Goal: Register for event/course

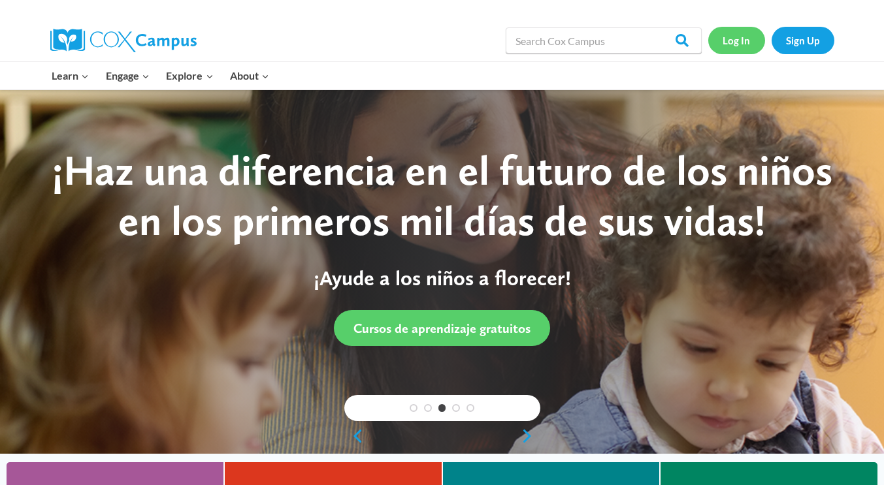
click at [736, 40] on link "Log In" at bounding box center [736, 40] width 57 height 27
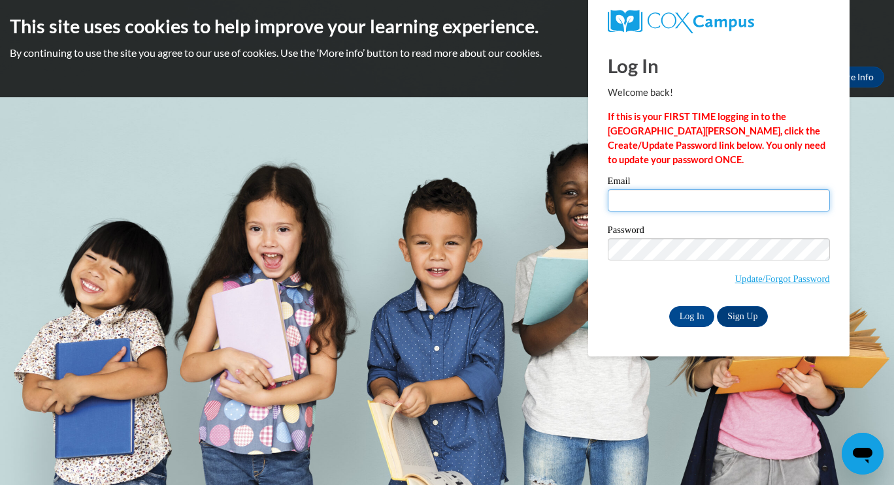
click at [709, 206] on input "Email" at bounding box center [719, 200] width 222 height 22
click at [714, 206] on input "kwamelj@gmail.com" at bounding box center [719, 200] width 222 height 22
type input "k"
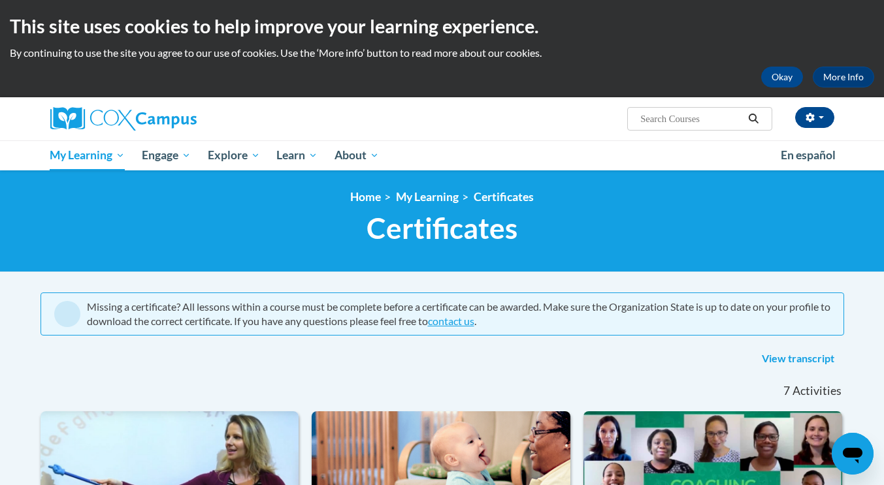
click at [699, 114] on input "Search..." at bounding box center [691, 119] width 105 height 16
type input "data driven"
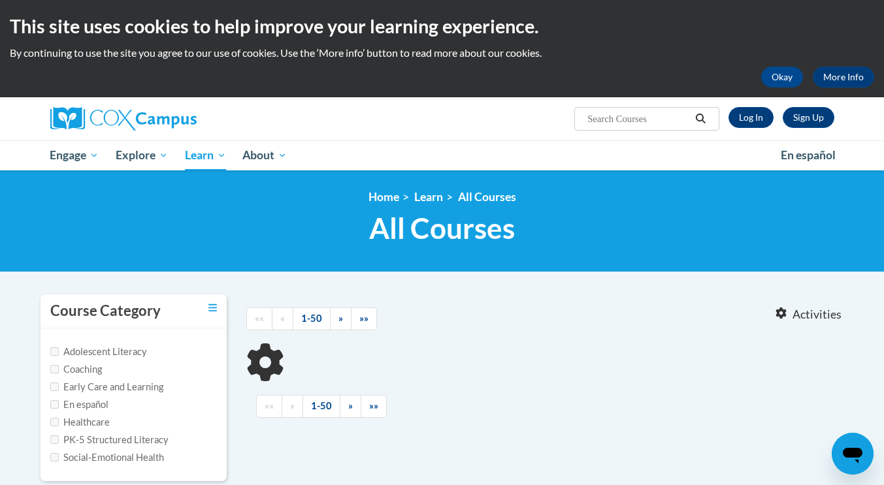
type input "data driven"
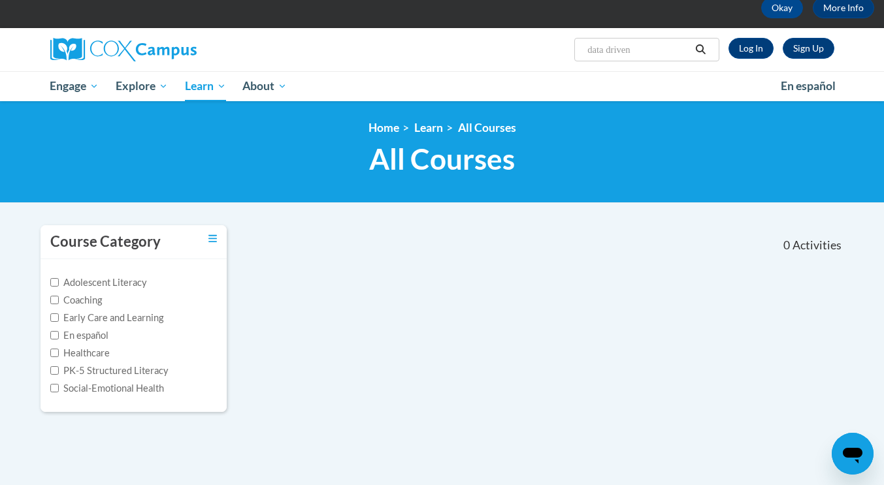
scroll to position [70, 0]
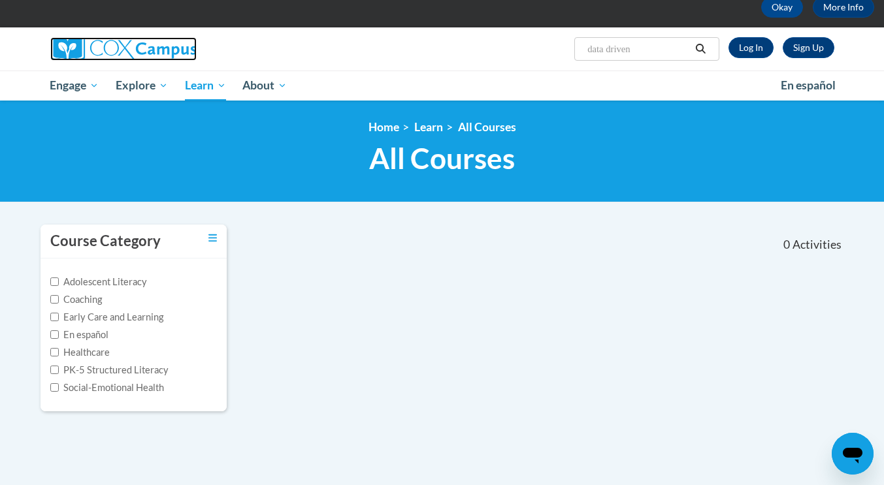
click at [79, 56] on img at bounding box center [123, 49] width 146 height 24
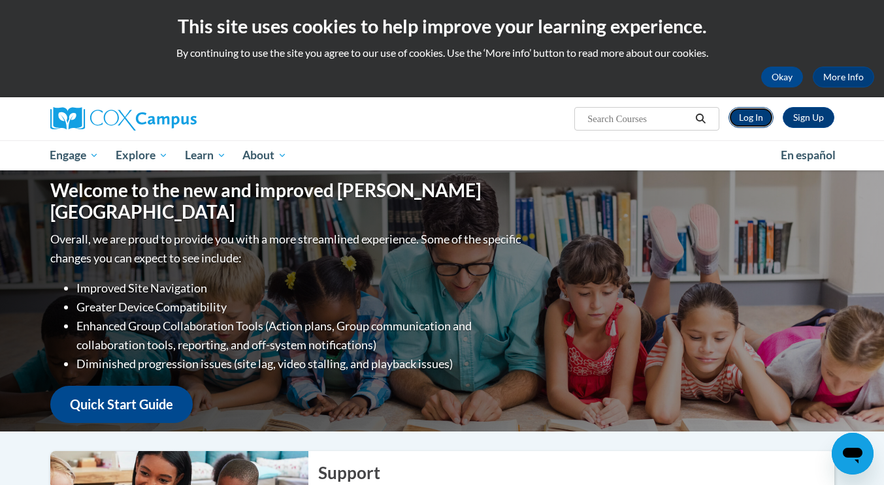
click at [750, 120] on link "Log In" at bounding box center [751, 117] width 45 height 21
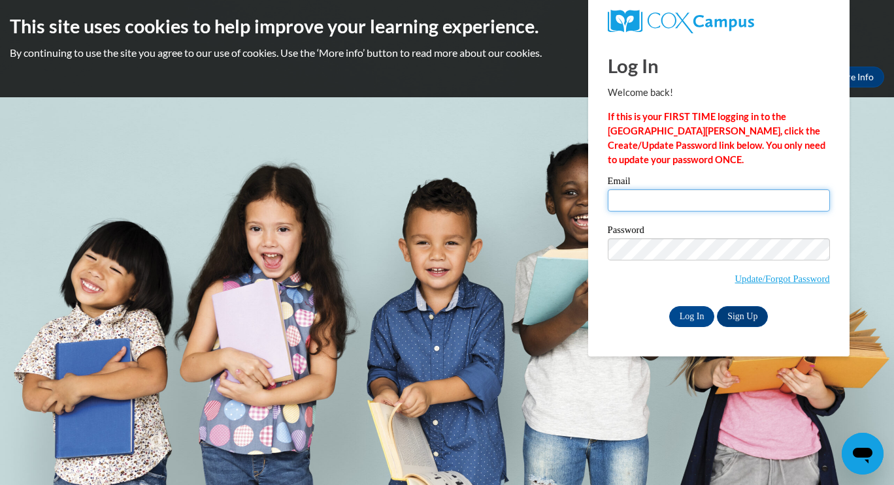
click at [644, 201] on input "Email" at bounding box center [719, 200] width 222 height 22
click at [772, 203] on input "kwamelj@ymcaatlanta.org" at bounding box center [719, 200] width 222 height 22
type input "k"
click at [778, 206] on input "Email" at bounding box center [719, 200] width 222 height 22
type input "kwamelj@gmail.com"
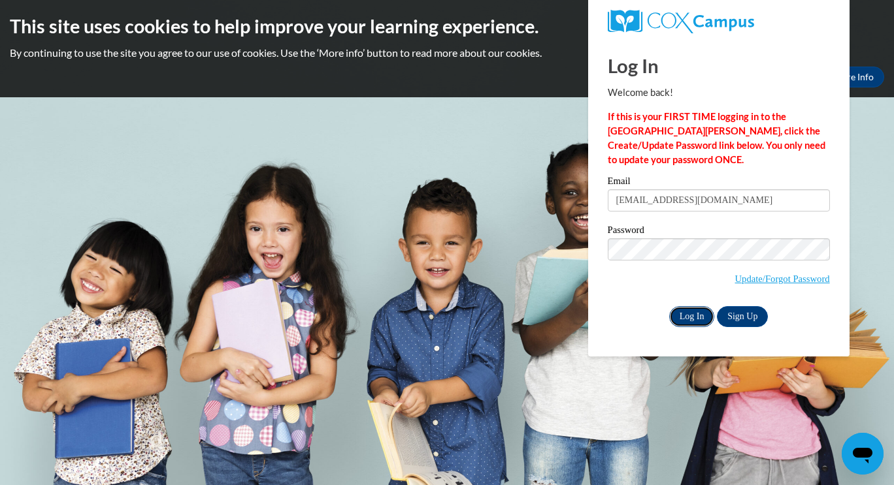
click at [687, 310] on input "Log In" at bounding box center [692, 316] width 46 height 21
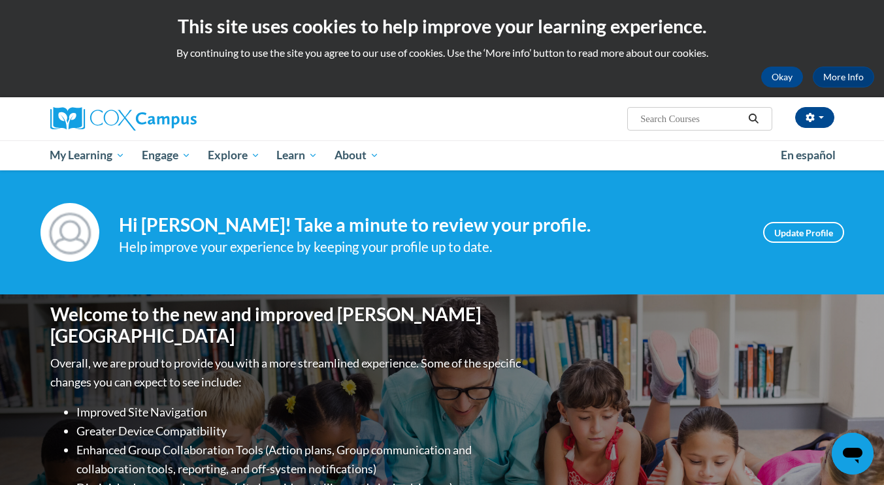
click at [724, 120] on input "Search..." at bounding box center [691, 119] width 105 height 16
type input "data driven"
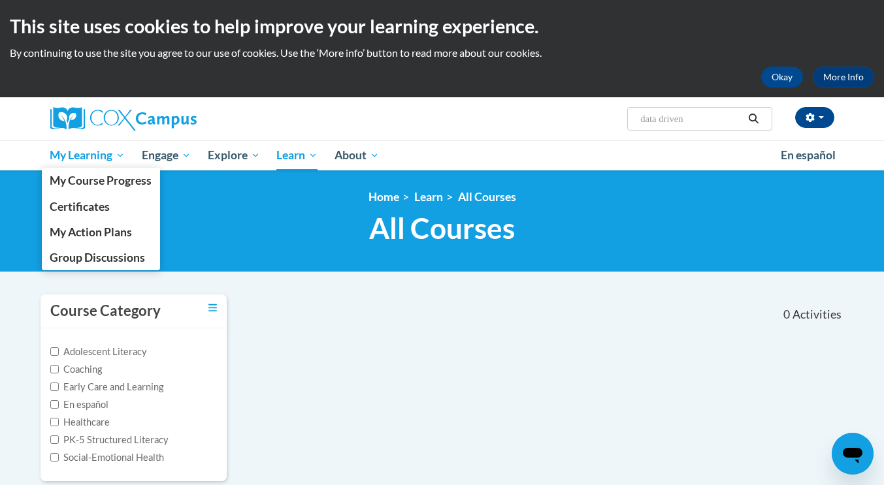
click at [73, 154] on span "My Learning" at bounding box center [87, 156] width 75 height 16
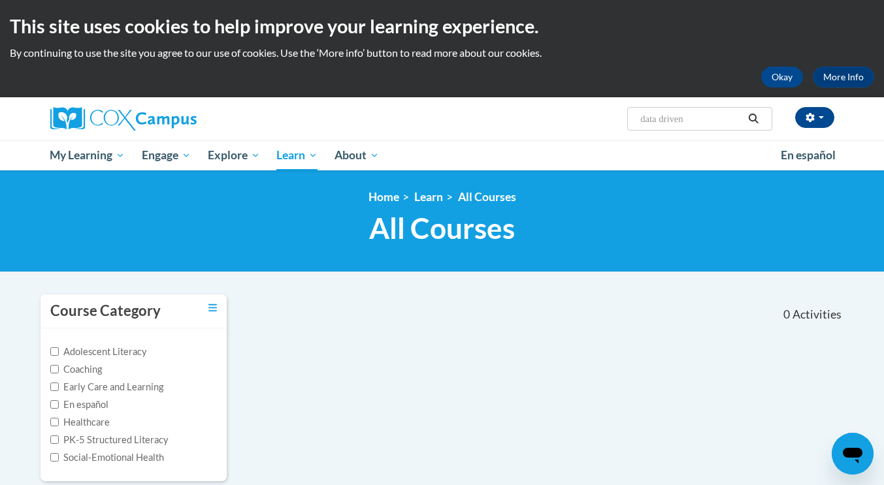
click at [692, 121] on input "data driven" at bounding box center [691, 119] width 105 height 16
type input "data driven instruction"
click at [699, 116] on input "data driven instruction" at bounding box center [691, 119] width 105 height 16
click at [712, 115] on input "struction" at bounding box center [691, 119] width 105 height 16
type input "s"
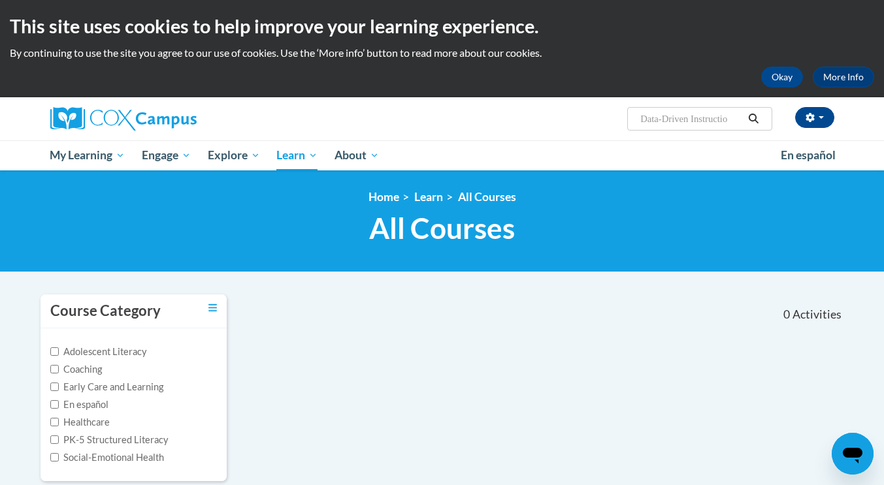
type input "Data-Driven Instruction"
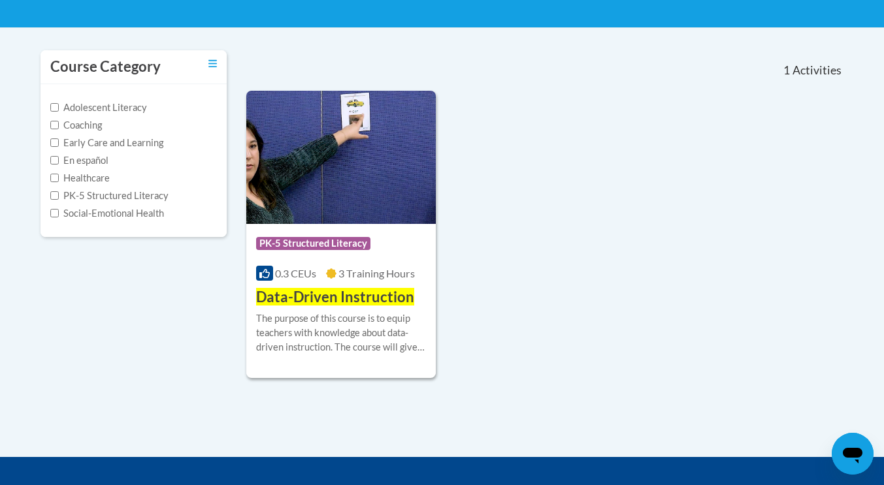
scroll to position [263, 0]
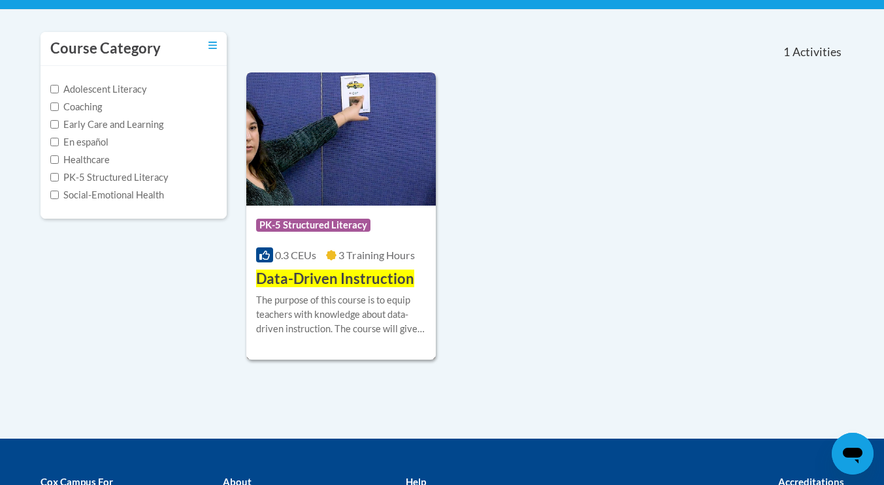
click at [386, 269] on h3 "Data-Driven Instruction" at bounding box center [335, 279] width 158 height 20
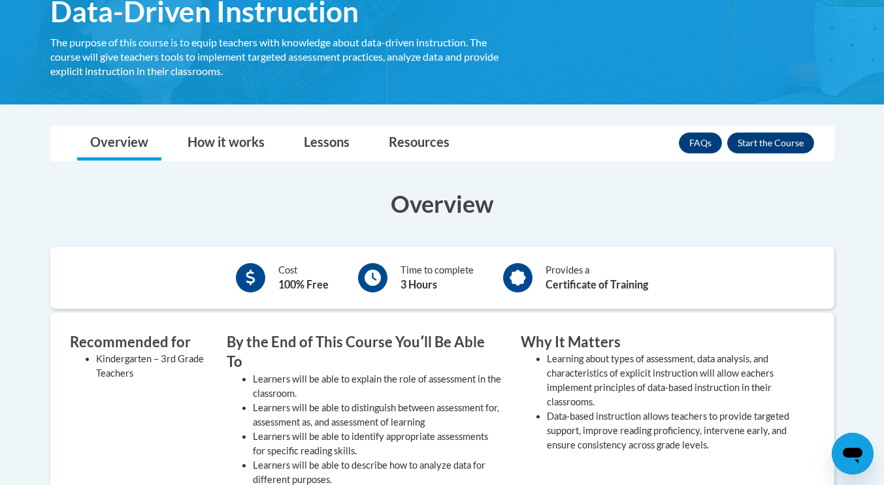
scroll to position [239, 0]
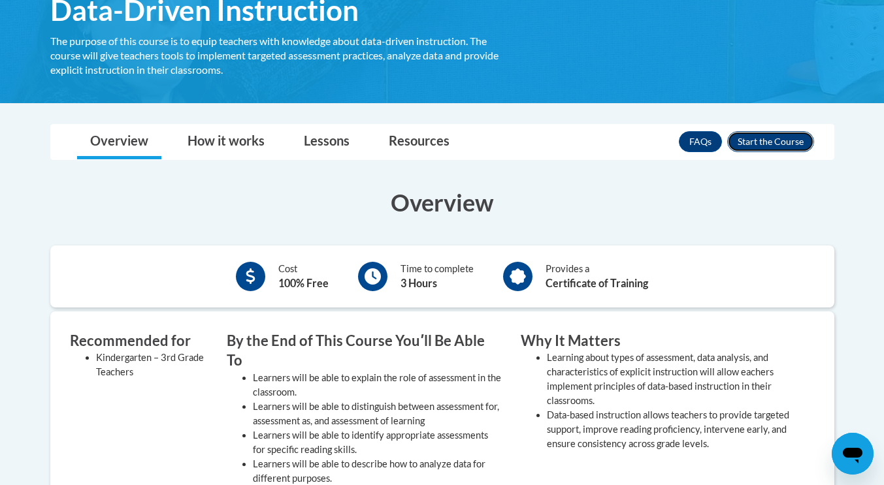
click at [774, 139] on button "Enroll" at bounding box center [770, 141] width 87 height 21
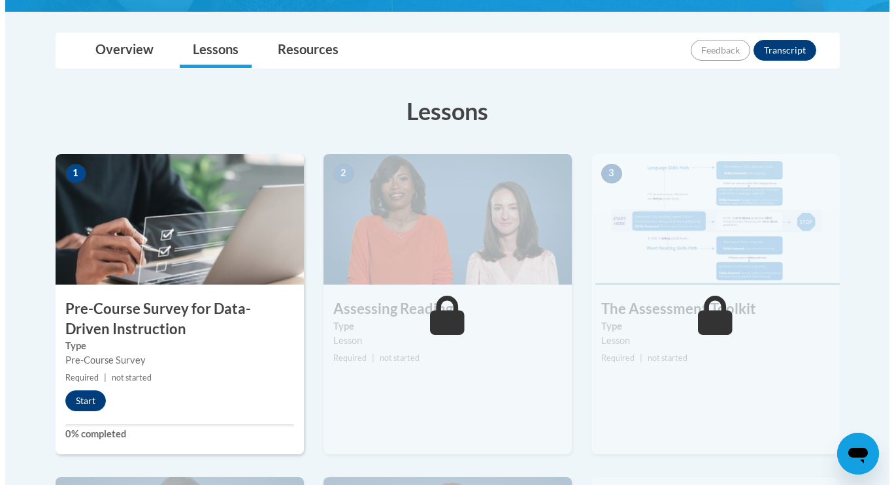
scroll to position [286, 0]
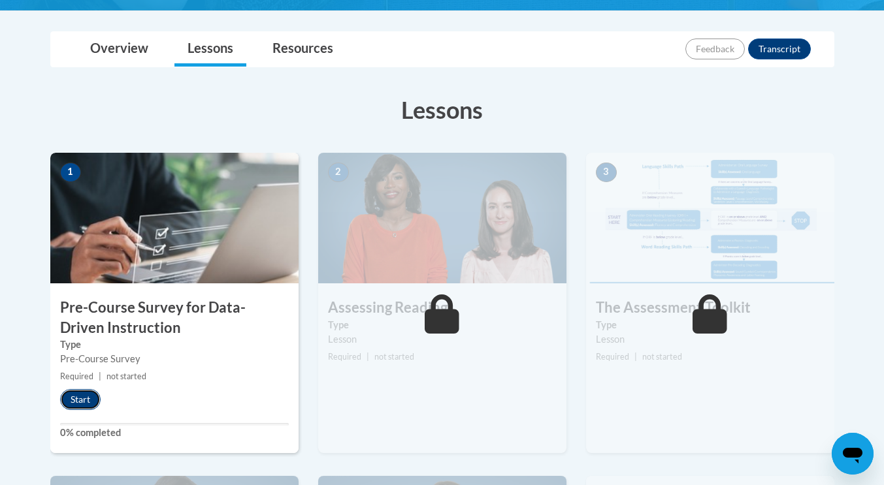
click at [76, 406] on button "Start" at bounding box center [80, 399] width 41 height 21
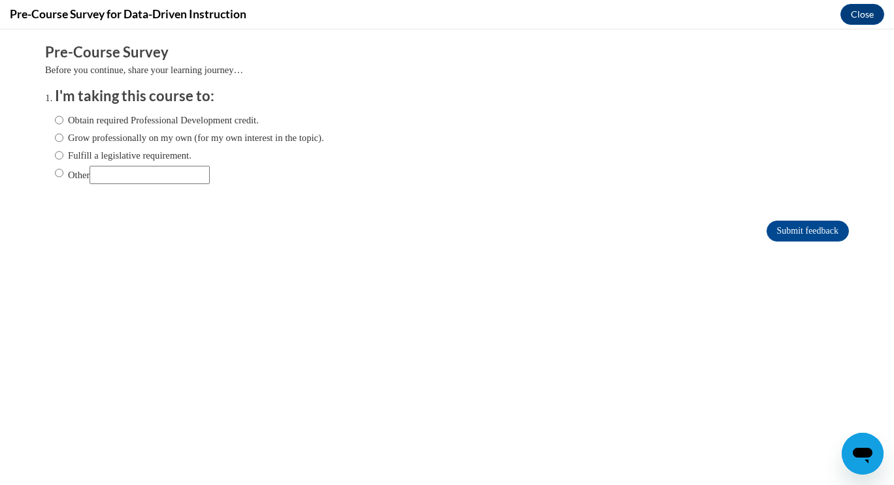
scroll to position [0, 0]
click at [55, 122] on input "Obtain required Professional Development credit." at bounding box center [59, 120] width 8 height 14
radio input "true"
click at [766, 223] on input "Submit feedback" at bounding box center [807, 231] width 82 height 21
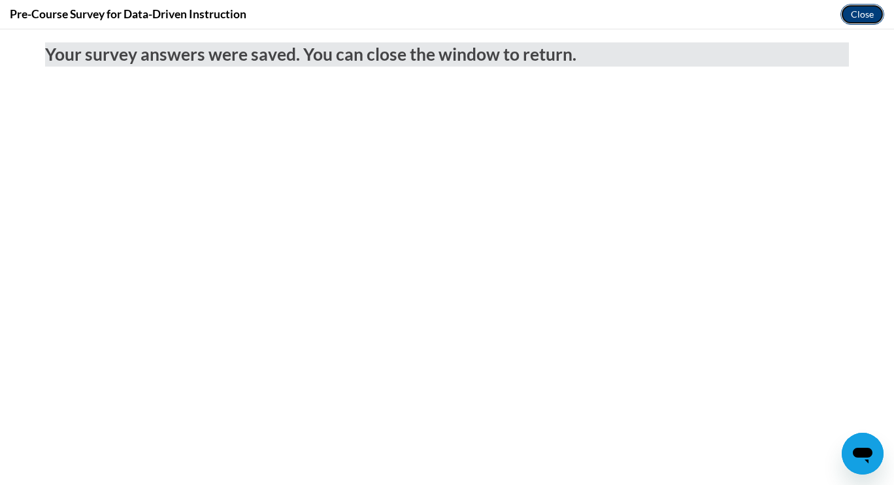
click at [859, 23] on button "Close" at bounding box center [862, 14] width 44 height 21
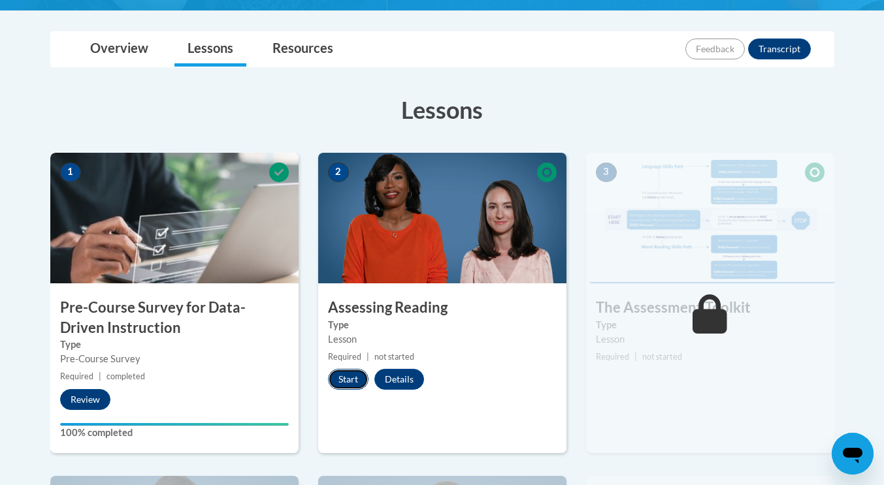
click at [345, 383] on button "Start" at bounding box center [348, 379] width 41 height 21
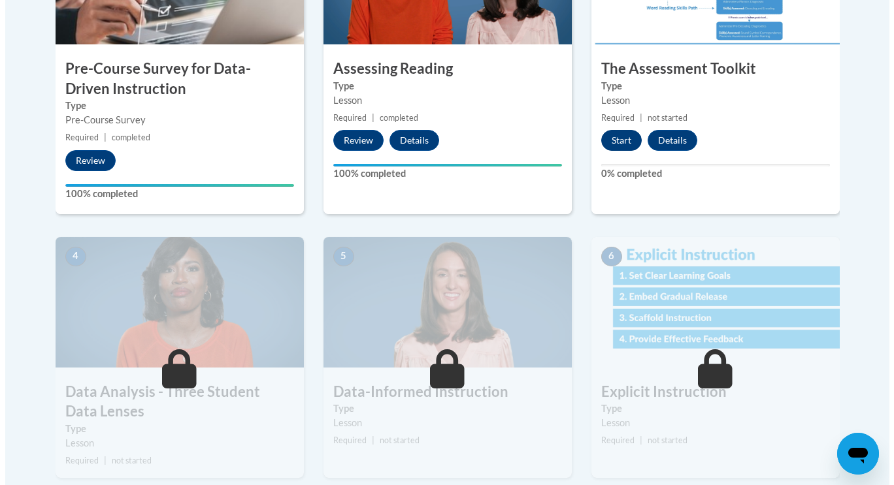
scroll to position [525, 0]
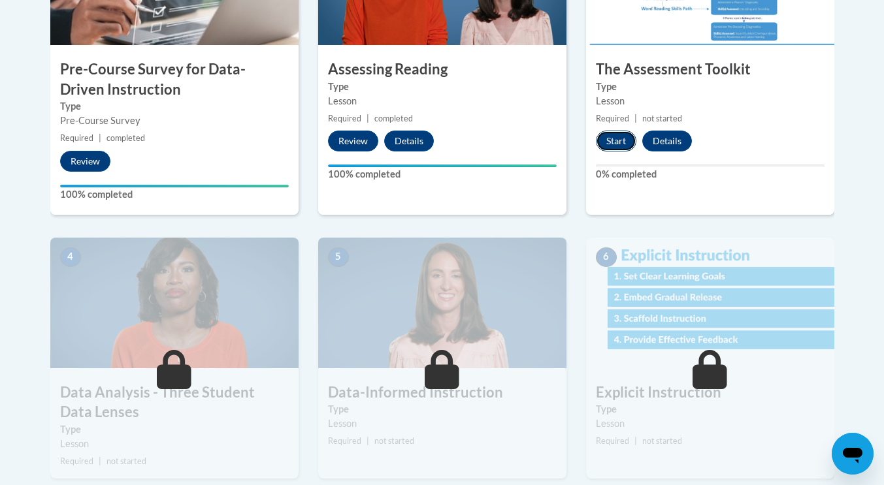
click at [617, 143] on button "Start" at bounding box center [616, 141] width 41 height 21
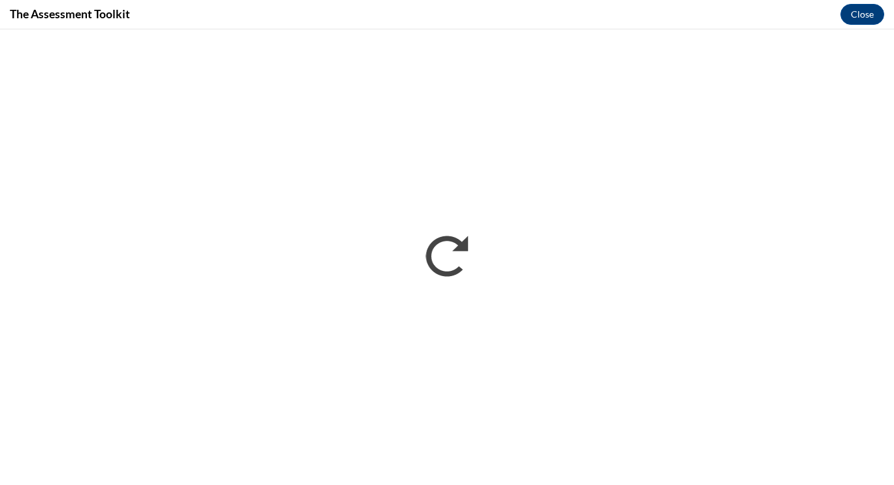
scroll to position [0, 0]
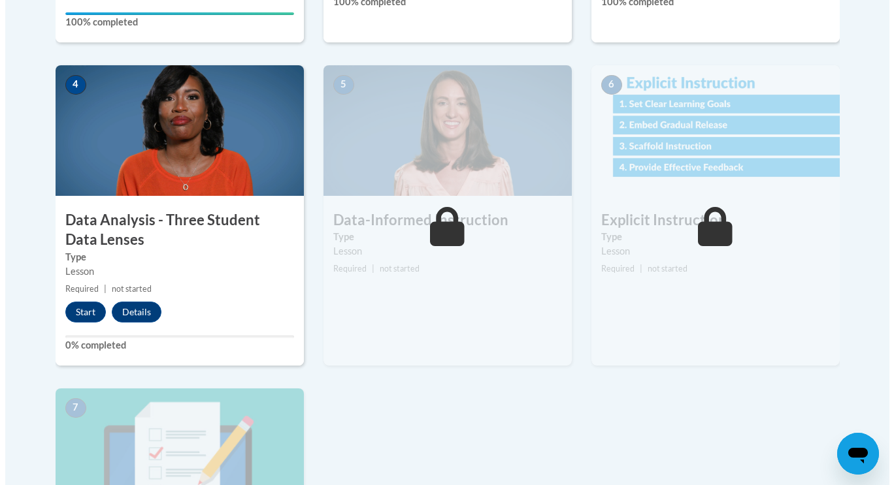
scroll to position [698, 0]
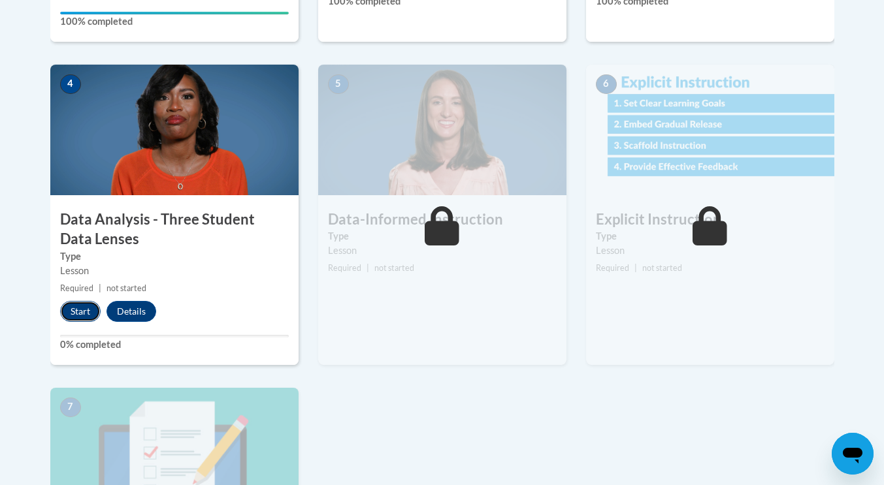
click at [71, 311] on button "Start" at bounding box center [80, 311] width 41 height 21
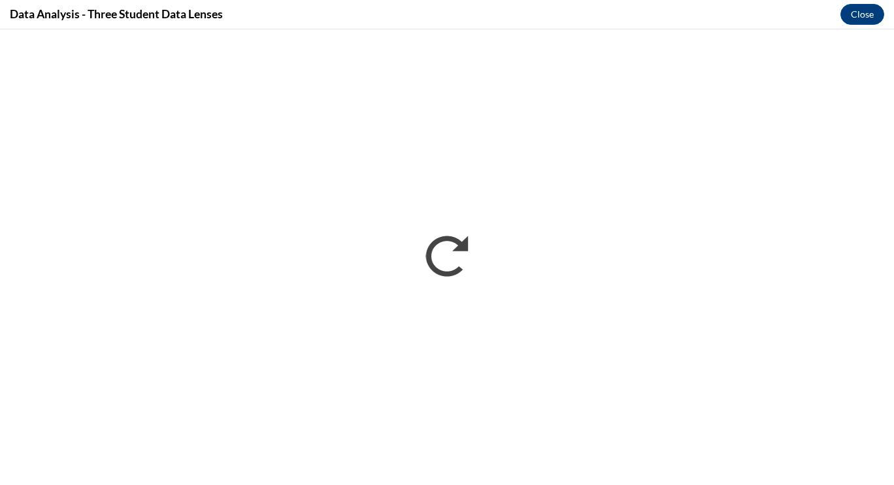
scroll to position [0, 0]
